Goal: Information Seeking & Learning: Learn about a topic

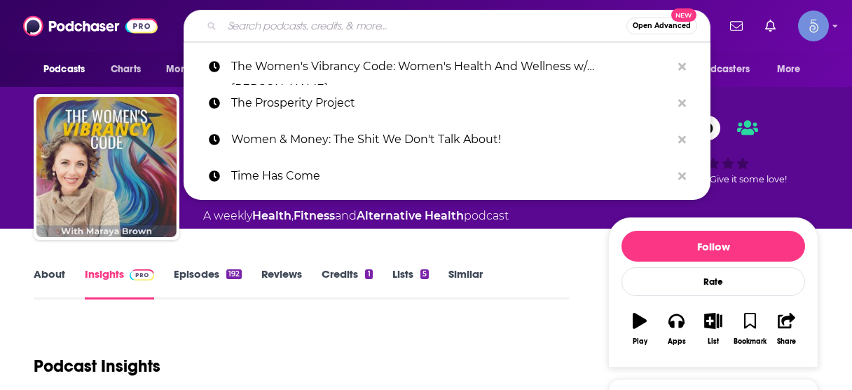
scroll to position [168, 0]
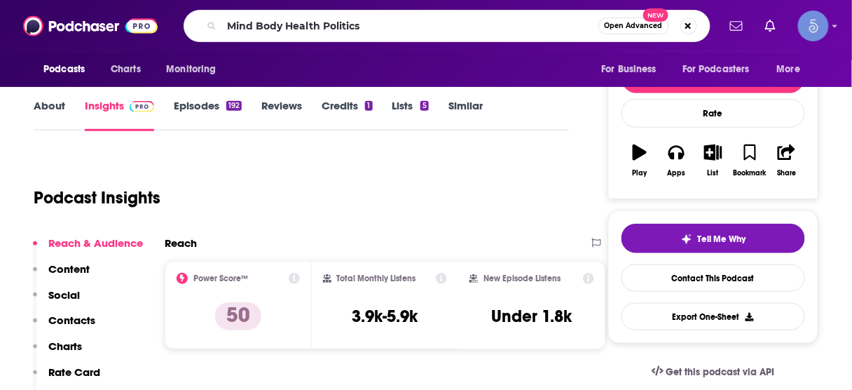
type input "Mind Body Health Politics"
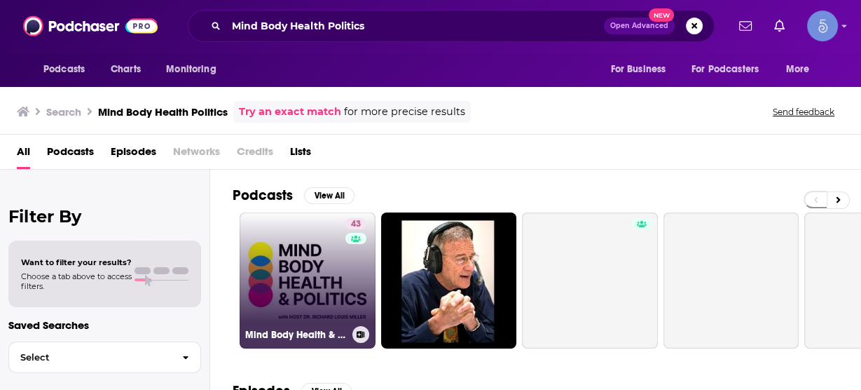
click at [306, 266] on link "43 Mind Body Health & Politics" at bounding box center [308, 280] width 136 height 136
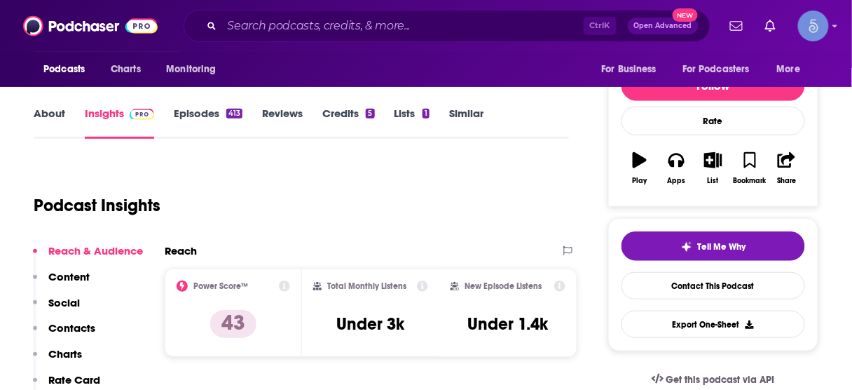
scroll to position [168, 0]
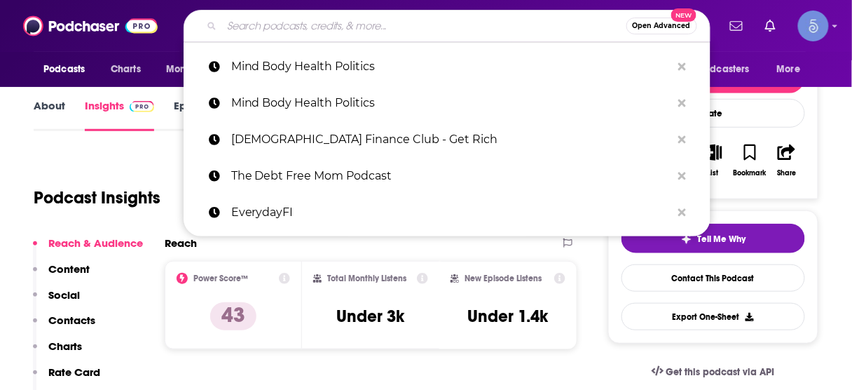
click at [439, 24] on input "Search podcasts, credits, & more..." at bounding box center [424, 26] width 404 height 22
paste input "Well, That F*cked Me Up! Surviving Life Changing Events"
type input "Well, That F*cked Me Up! Surviving Life Changing Events"
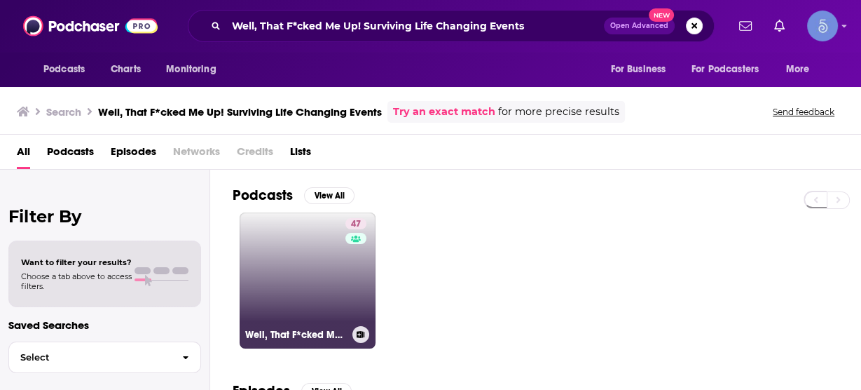
click at [315, 262] on link "47 Well, That F*cked Me Up! Surviving Life Changing Events." at bounding box center [308, 280] width 136 height 136
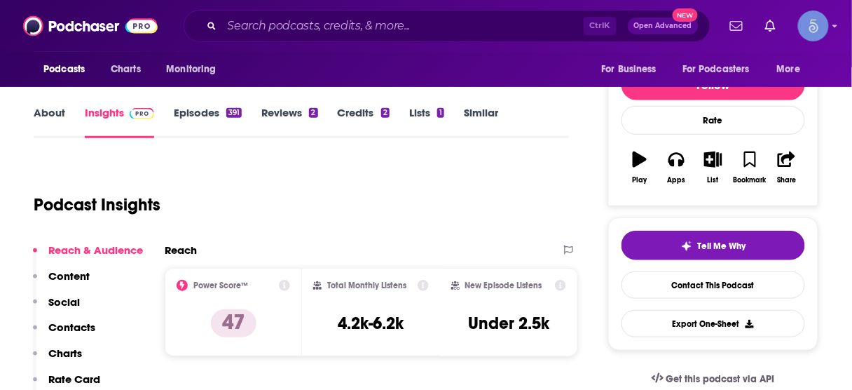
scroll to position [168, 0]
